Goal: Task Accomplishment & Management: Manage account settings

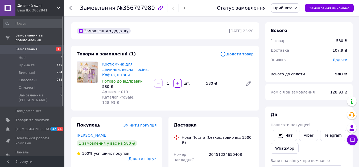
click at [41, 47] on span "Замовлення" at bounding box center [32, 49] width 34 height 5
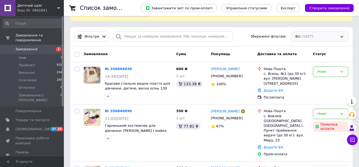
scroll to position [80, 0]
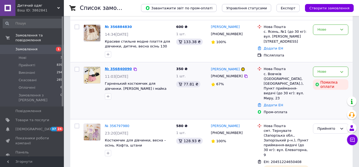
click at [121, 69] on link "№ 356840090" at bounding box center [118, 69] width 27 height 4
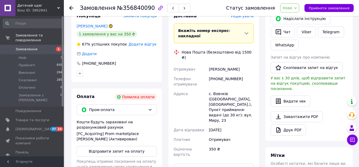
scroll to position [186, 0]
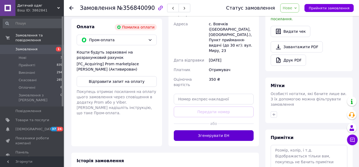
click at [216, 130] on button "Згенерувати ЕН" at bounding box center [214, 135] width 80 height 11
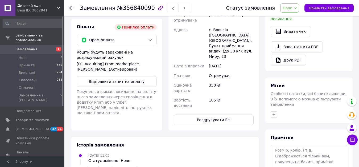
click at [292, 9] on span "Нове" at bounding box center [288, 8] width 10 height 4
click at [293, 19] on li "Прийнято" at bounding box center [292, 19] width 24 height 8
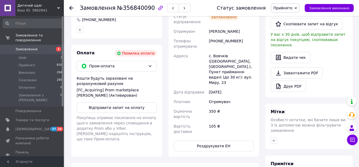
scroll to position [106, 0]
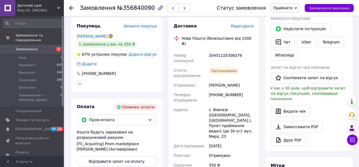
click at [40, 47] on span "Замовлення" at bounding box center [32, 49] width 34 height 5
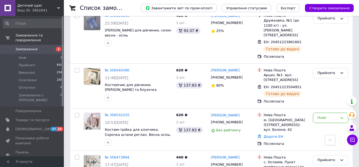
scroll to position [452, 0]
click at [120, 113] on link "№ 356532225" at bounding box center [117, 115] width 24 height 4
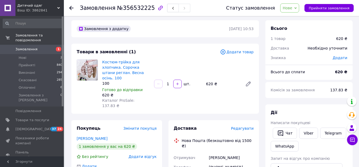
scroll to position [29, 0]
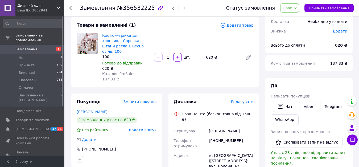
click at [292, 10] on span "Нове" at bounding box center [288, 8] width 10 height 4
click at [297, 20] on li "Прийнято" at bounding box center [292, 19] width 24 height 8
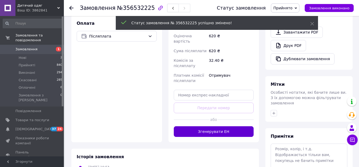
scroll to position [188, 0]
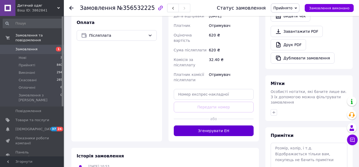
click at [241, 125] on button "Згенерувати ЕН" at bounding box center [214, 130] width 80 height 11
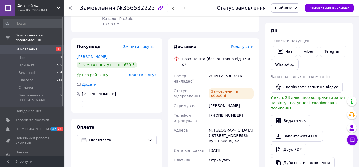
scroll to position [82, 0]
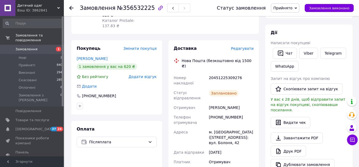
click at [35, 47] on span "Замовлення" at bounding box center [26, 49] width 22 height 5
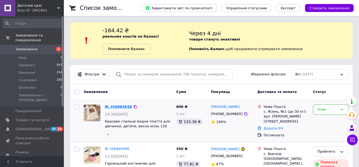
click at [114, 107] on link "№ 356884830" at bounding box center [118, 107] width 27 height 4
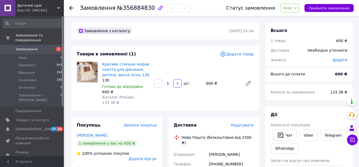
click at [292, 6] on span "Нове" at bounding box center [288, 8] width 10 height 4
click at [293, 17] on li "Прийнято" at bounding box center [292, 19] width 24 height 8
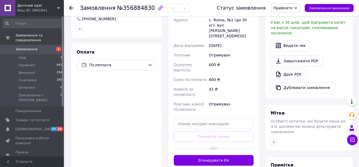
scroll to position [160, 0]
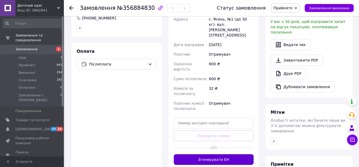
click at [222, 154] on button "Згенерувати ЕН" at bounding box center [214, 159] width 80 height 11
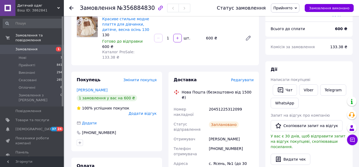
scroll to position [0, 0]
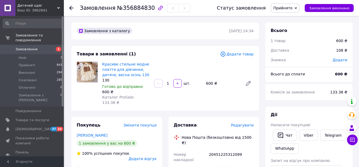
click at [29, 47] on span "Замовлення" at bounding box center [26, 49] width 22 height 5
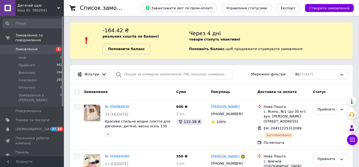
click at [133, 50] on b "Поповнити баланс" at bounding box center [126, 49] width 37 height 4
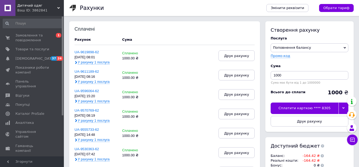
click at [344, 111] on div at bounding box center [344, 107] width 10 height 11
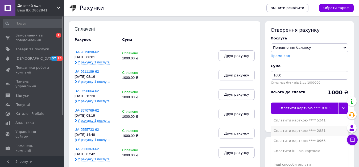
click at [288, 129] on div "Сплатити карткою **** 2881" at bounding box center [310, 130] width 72 height 5
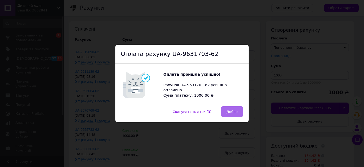
click at [237, 113] on button "Добре" at bounding box center [232, 111] width 22 height 11
